Goal: Task Accomplishment & Management: Complete application form

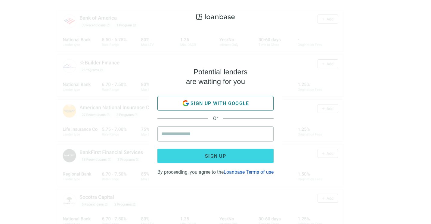
click at [222, 102] on button "Sign up with google" at bounding box center [215, 103] width 116 height 14
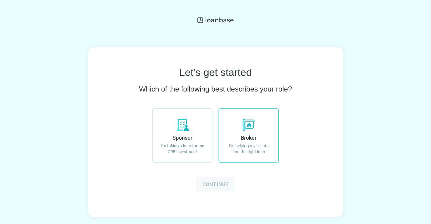
click at [253, 142] on label "Broker I'm helping my clients find the right loan" at bounding box center [248, 135] width 60 height 54
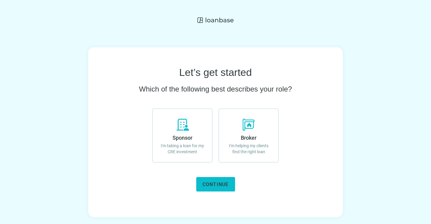
click at [223, 180] on button "Continue" at bounding box center [215, 184] width 39 height 14
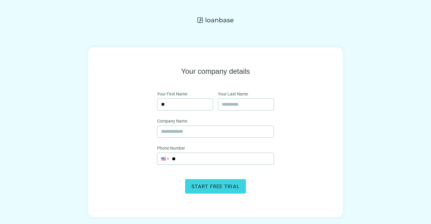
click at [223, 180] on button "Start free trial" at bounding box center [215, 186] width 61 height 14
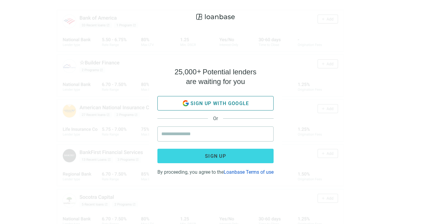
click at [188, 102] on use "button" at bounding box center [186, 103] width 6 height 6
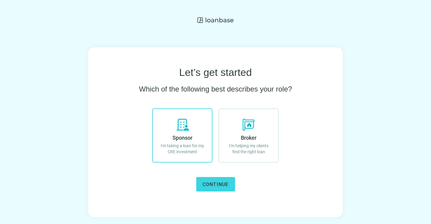
click at [177, 139] on span "Sponsor" at bounding box center [182, 137] width 20 height 6
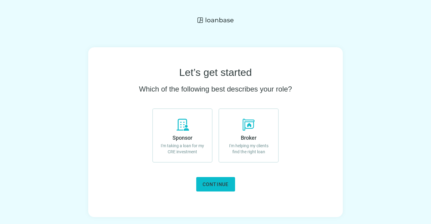
click at [215, 185] on span "Continue" at bounding box center [215, 184] width 26 height 6
